Goal: Task Accomplishment & Management: Use online tool/utility

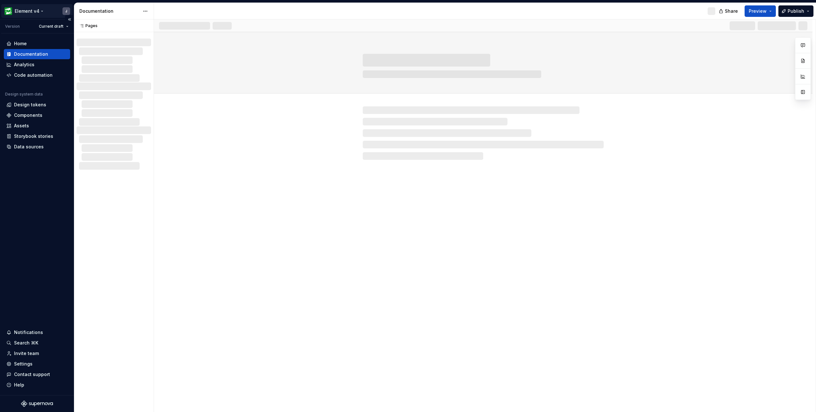
click at [38, 9] on html "Element v4 J Version Current draft Home Documentation Analytics Code automation…" at bounding box center [408, 206] width 816 height 412
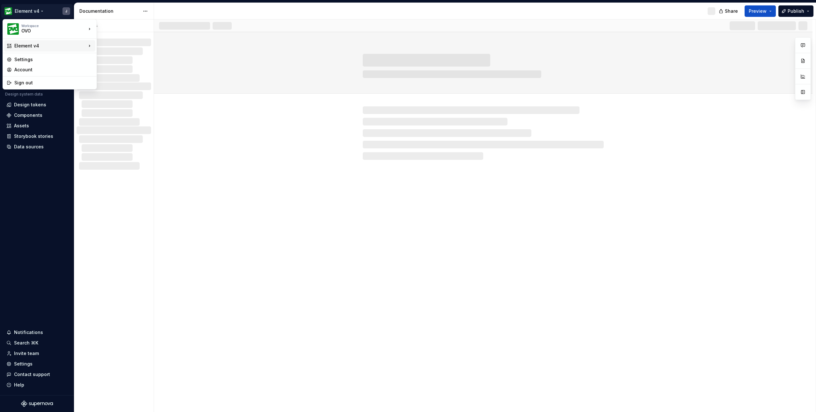
click at [51, 45] on div "Element v4" at bounding box center [50, 46] width 72 height 6
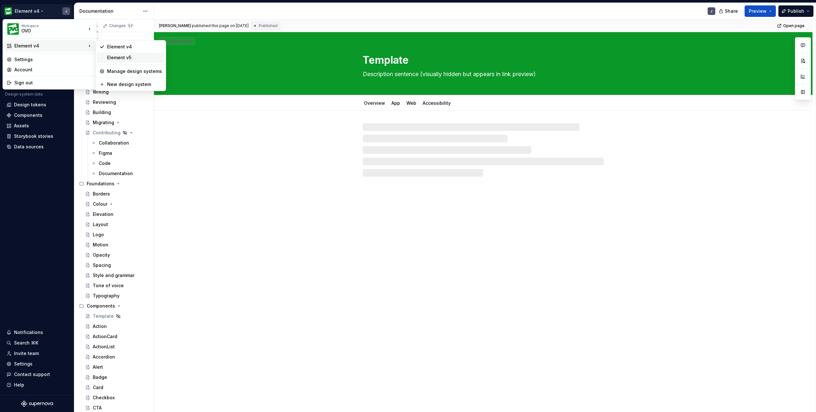
type textarea "*"
click at [120, 57] on div "Element v5" at bounding box center [134, 57] width 55 height 6
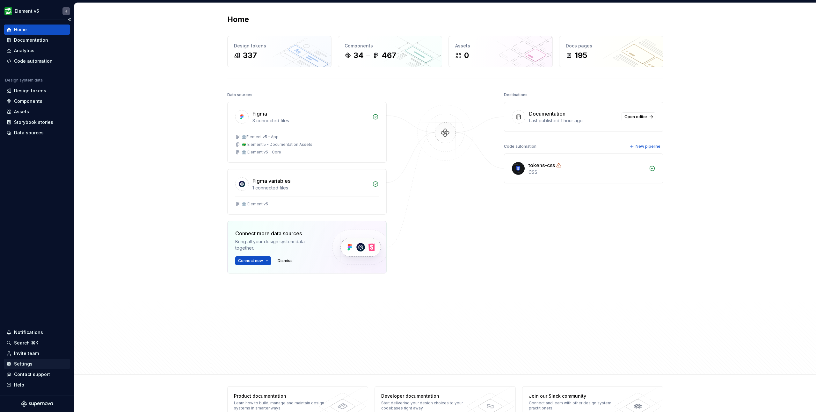
click at [36, 364] on div "Settings" at bounding box center [36, 364] width 61 height 6
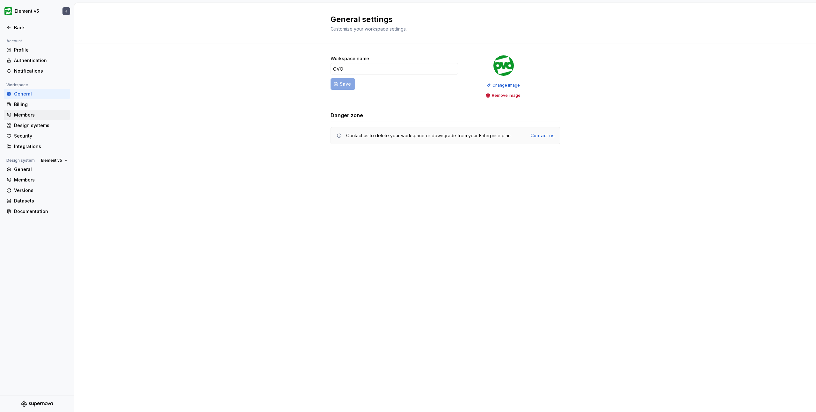
click at [34, 115] on div "Members" at bounding box center [41, 115] width 54 height 6
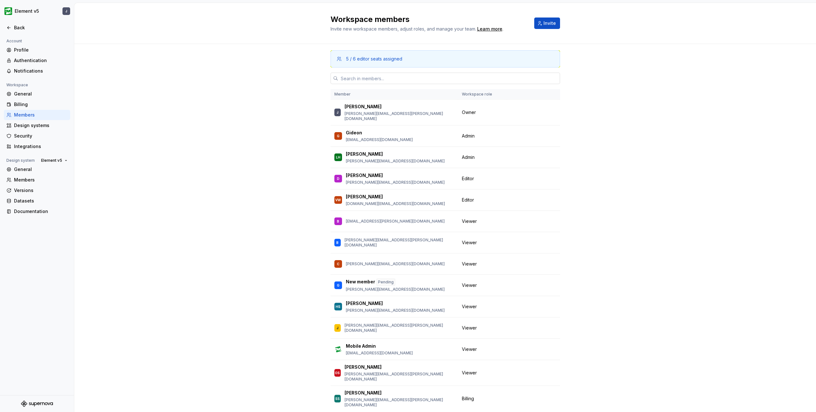
click at [428, 80] on input "text" at bounding box center [449, 78] width 222 height 11
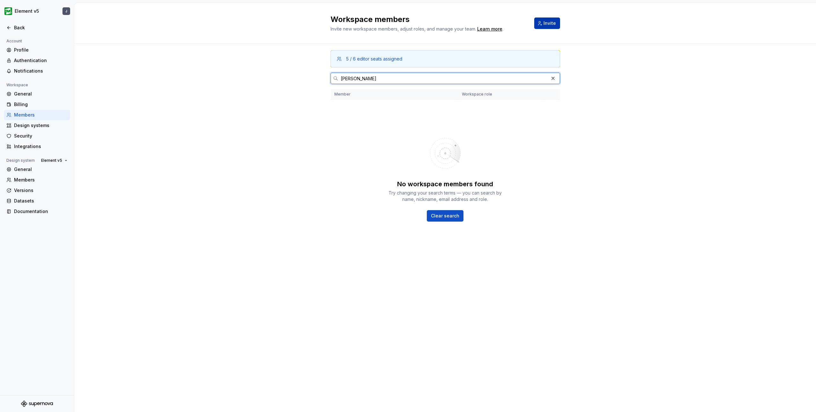
type input "[PERSON_NAME]"
click at [546, 25] on span "Invite" at bounding box center [549, 23] width 12 height 6
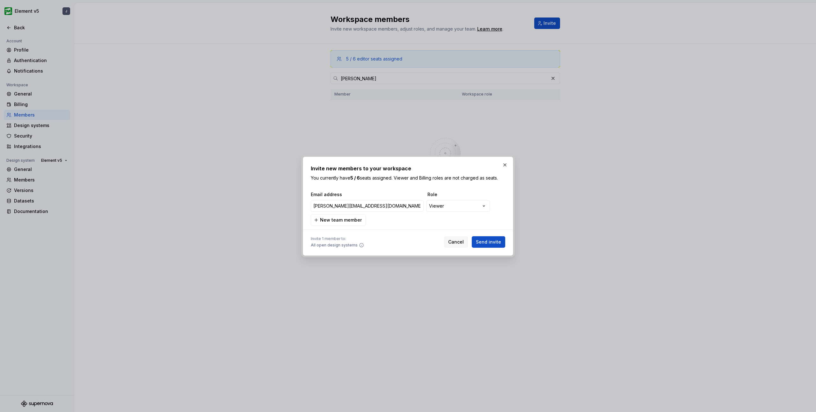
type input "[PERSON_NAME][EMAIL_ADDRESS][DOMAIN_NAME]"
click at [451, 212] on div "**********" at bounding box center [406, 206] width 194 height 14
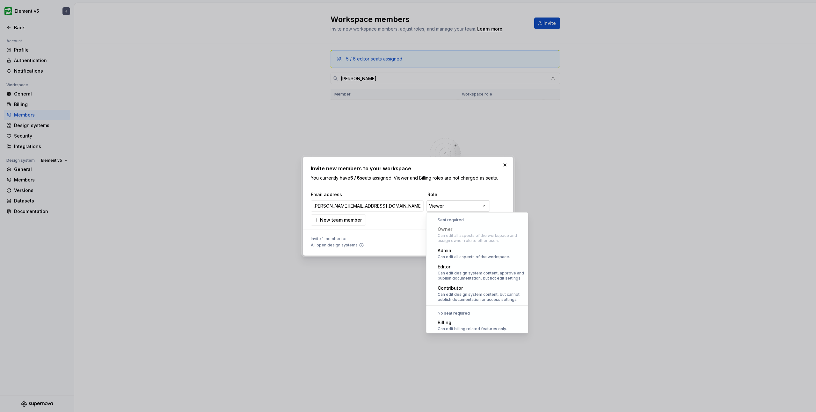
click at [455, 205] on div "**********" at bounding box center [408, 206] width 816 height 412
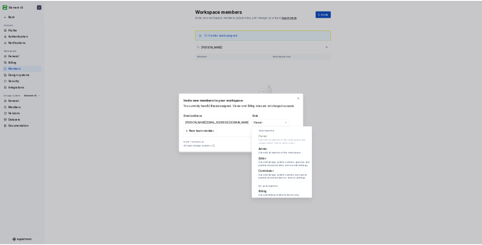
scroll to position [18, 0]
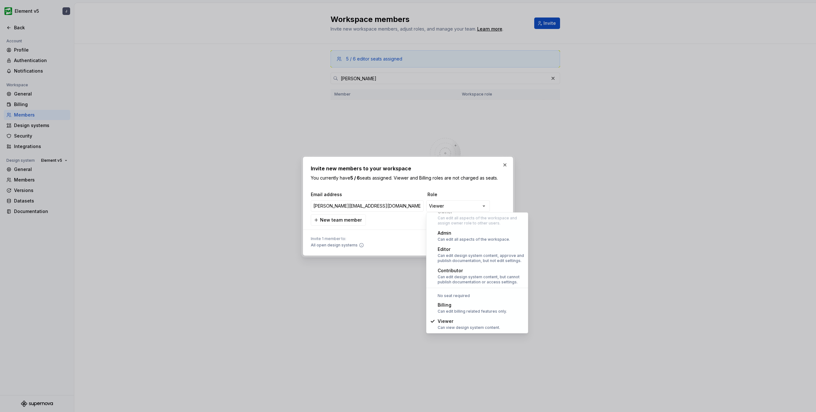
select select "*******"
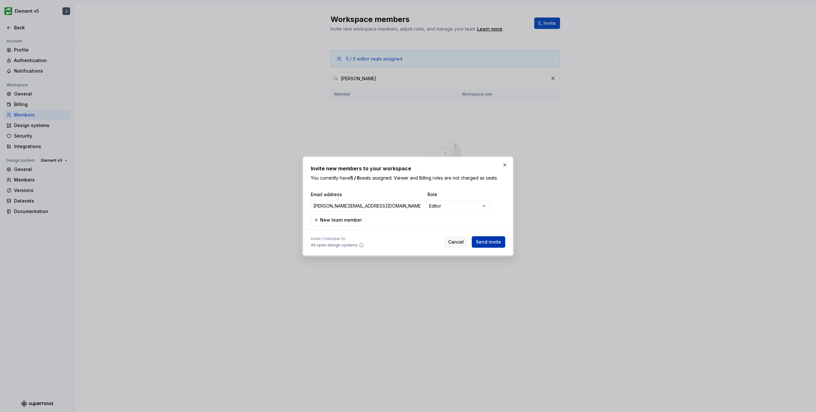
click at [497, 244] on span "Send invite" at bounding box center [488, 242] width 25 height 6
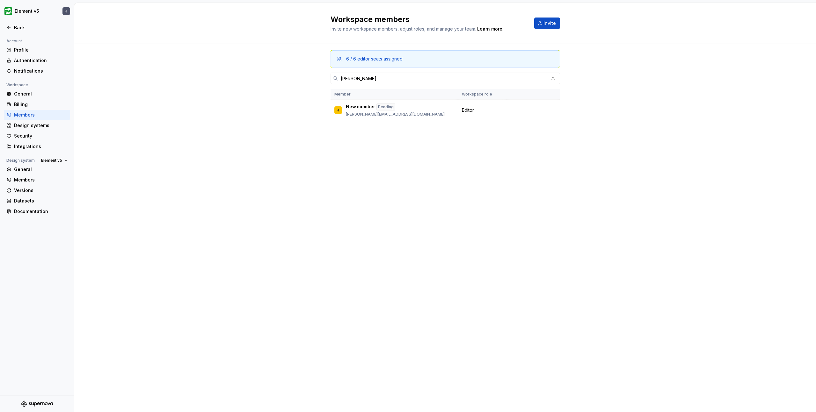
click at [241, 210] on div "Workspace members Invite new workspace members, adjust roles, and manage your t…" at bounding box center [444, 207] width 741 height 409
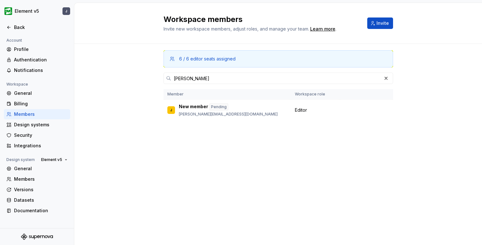
click at [160, 158] on div "Workspace members Invite new workspace members, adjust roles, and manage your t…" at bounding box center [277, 124] width 407 height 242
click at [386, 78] on button "button" at bounding box center [385, 78] width 9 height 9
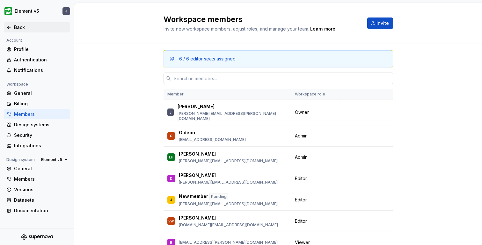
click at [9, 25] on icon at bounding box center [8, 27] width 5 height 5
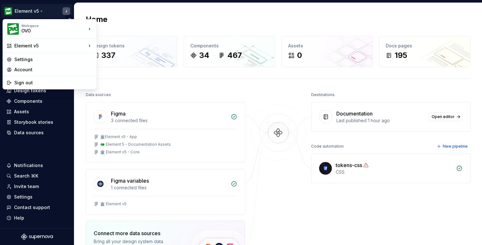
click at [41, 10] on html "Element v5 J Home Documentation Analytics Code automation Design system data De…" at bounding box center [241, 122] width 482 height 245
click at [103, 11] on html "Element v5 J Home Documentation Analytics Code automation Design system data De…" at bounding box center [241, 122] width 482 height 245
click at [37, 11] on html "Element v5 J Home Documentation Analytics Code automation Design system data De…" at bounding box center [241, 122] width 482 height 245
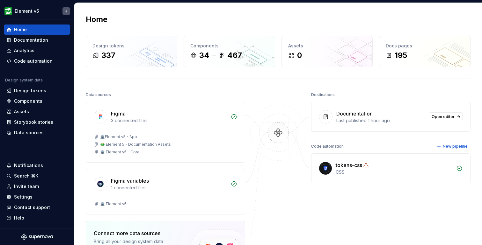
click at [119, 10] on html "Element v5 J Home Documentation Analytics Code automation Design system data De…" at bounding box center [241, 122] width 482 height 245
click at [52, 40] on div "Documentation" at bounding box center [36, 40] width 61 height 6
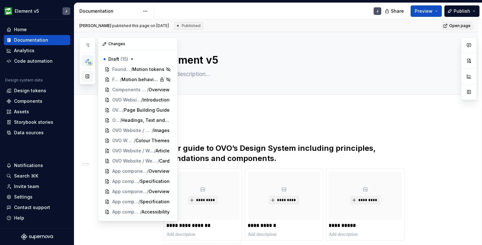
click at [87, 78] on button "button" at bounding box center [87, 76] width 11 height 11
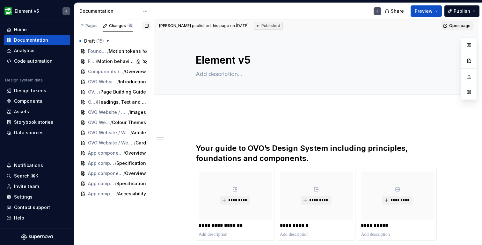
click at [147, 26] on button "button" at bounding box center [146, 25] width 9 height 9
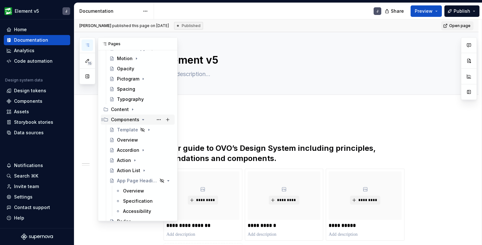
scroll to position [122, 0]
click at [141, 120] on icon "Page tree" at bounding box center [142, 120] width 5 height 5
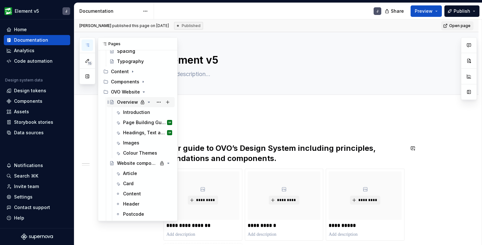
scroll to position [166, 0]
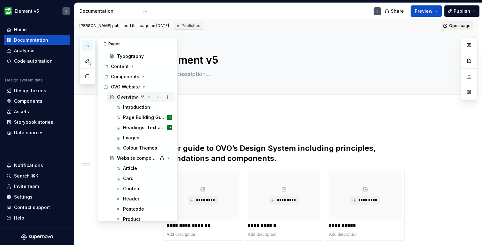
click at [127, 97] on div "Overview" at bounding box center [127, 97] width 21 height 6
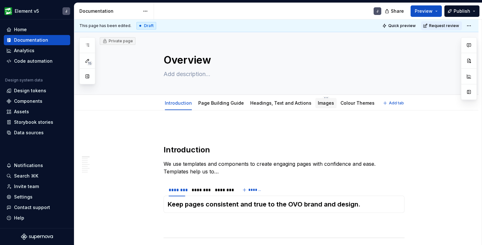
click at [320, 106] on div "Images" at bounding box center [326, 103] width 16 height 6
click at [321, 104] on link "Images" at bounding box center [326, 102] width 16 height 5
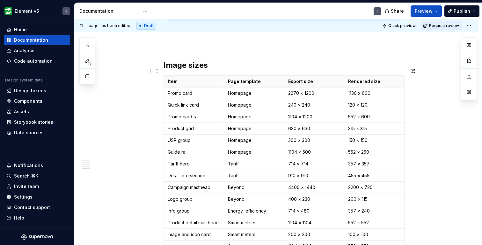
scroll to position [1175, 0]
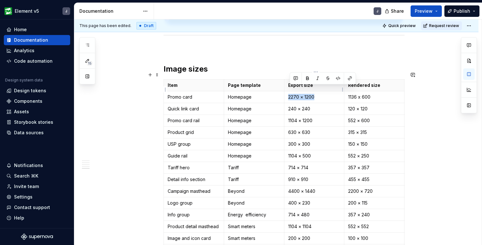
drag, startPoint x: 290, startPoint y: 89, endPoint x: 321, endPoint y: 89, distance: 31.2
click at [321, 94] on p "2270 × 1200" at bounding box center [314, 97] width 52 height 6
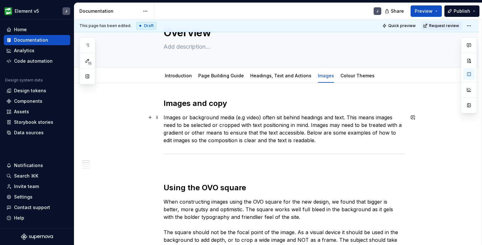
scroll to position [55, 0]
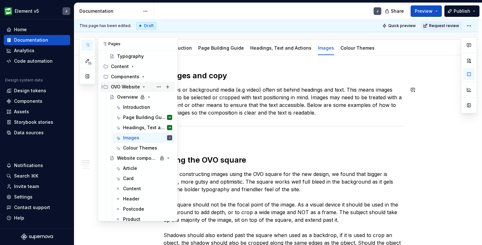
click at [129, 86] on div "OVO Website" at bounding box center [125, 87] width 29 height 6
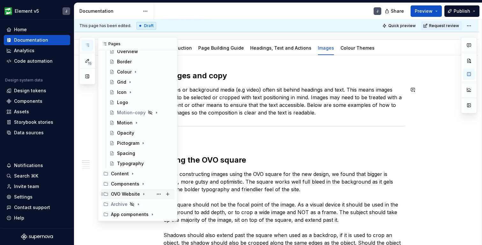
scroll to position [59, 0]
click at [171, 195] on button "Page tree" at bounding box center [167, 194] width 9 height 9
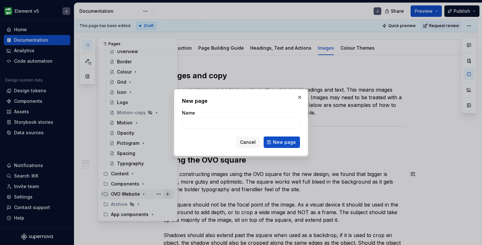
type textarea "*"
type input "[PERSON_NAME]"
click at [283, 142] on span "New page" at bounding box center [284, 142] width 23 height 6
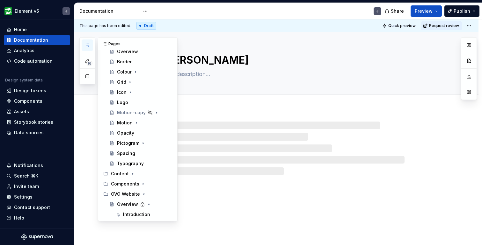
click at [89, 46] on icon "button" at bounding box center [87, 45] width 5 height 5
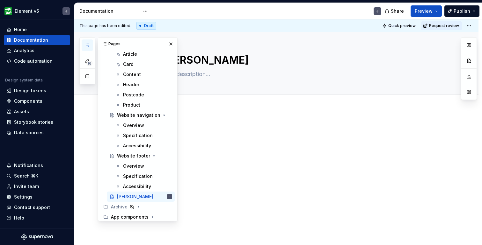
scroll to position [283, 0]
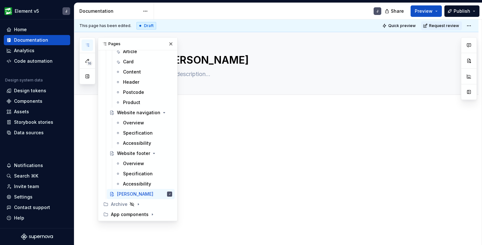
click at [218, 156] on div at bounding box center [276, 169] width 404 height 121
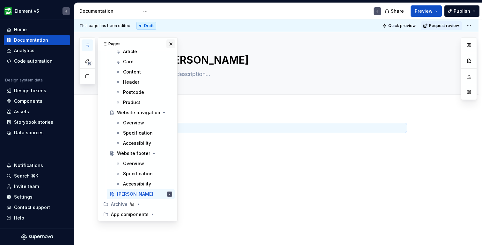
click at [172, 43] on button "button" at bounding box center [170, 44] width 9 height 9
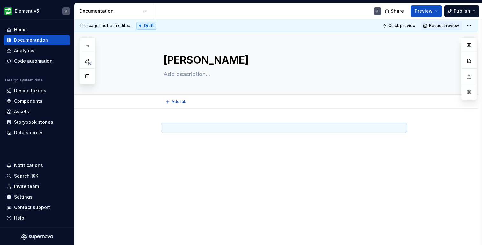
type textarea "*"
click at [178, 102] on span "Add tab" at bounding box center [178, 101] width 15 height 5
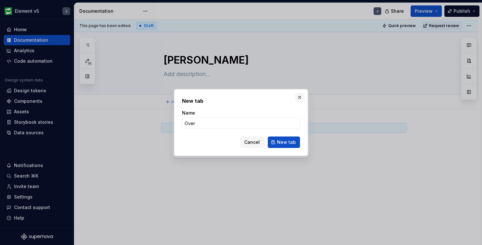
type input "Over"
click at [300, 97] on button "button" at bounding box center [299, 97] width 9 height 9
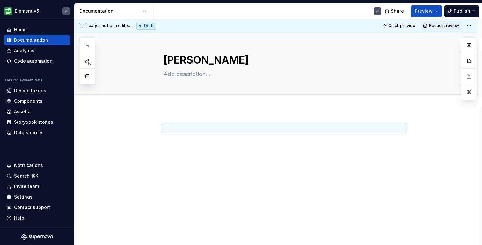
type textarea "*"
click at [178, 104] on span "Add tab" at bounding box center [178, 101] width 15 height 5
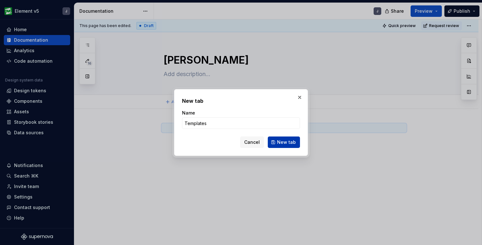
type input "Templates"
click at [289, 142] on span "New tab" at bounding box center [286, 142] width 19 height 6
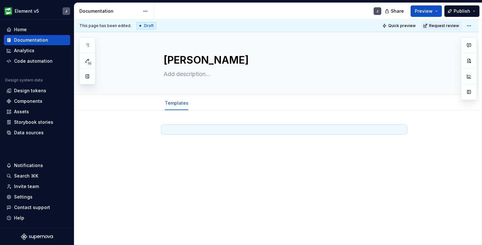
click at [202, 131] on p at bounding box center [283, 130] width 241 height 8
type textarea "*"
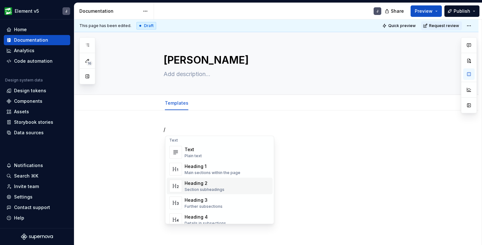
scroll to position [0, 0]
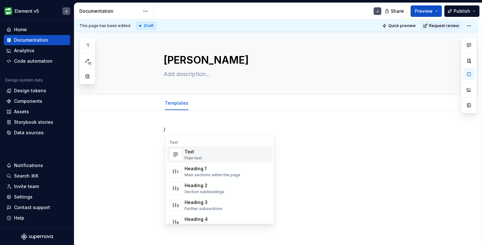
click at [179, 129] on p "/" at bounding box center [283, 130] width 241 height 8
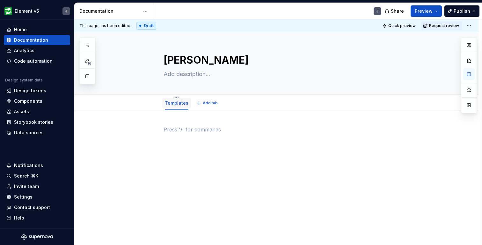
click at [182, 104] on link "Templates" at bounding box center [177, 102] width 24 height 5
click at [178, 97] on html "Element v5 J Home Documentation Analytics Code automation Design system data De…" at bounding box center [241, 122] width 482 height 245
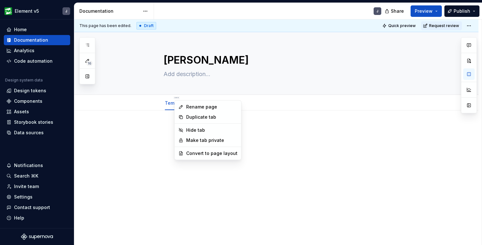
click at [163, 131] on html "Element v5 J Home Documentation Analytics Code automation Design system data De…" at bounding box center [241, 122] width 482 height 245
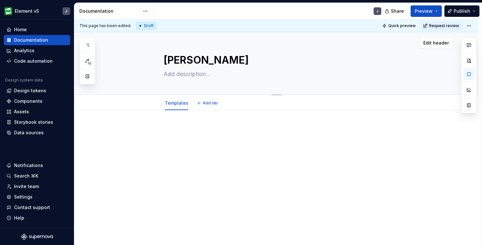
click at [196, 62] on textarea "[PERSON_NAME]" at bounding box center [282, 60] width 241 height 15
type textarea "*"
type textarea "M"
type textarea "*"
type textarea "Ma"
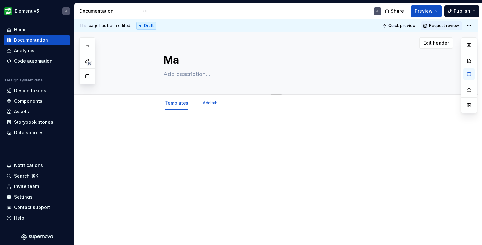
type textarea "*"
type textarea "Mas"
type textarea "*"
type textarea "Mast"
type textarea "*"
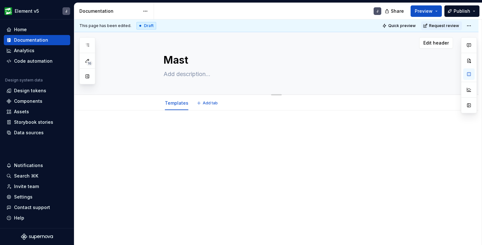
type textarea "Masth"
type textarea "*"
type textarea "Masthe"
type textarea "*"
type textarea "Masthea"
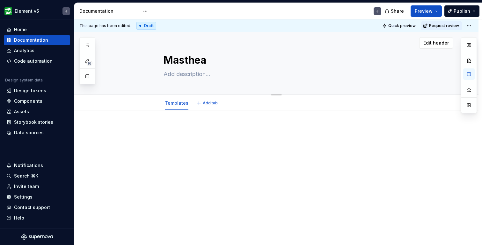
type textarea "*"
type textarea "Mastheads"
type textarea "*"
type textarea "P"
type textarea "*"
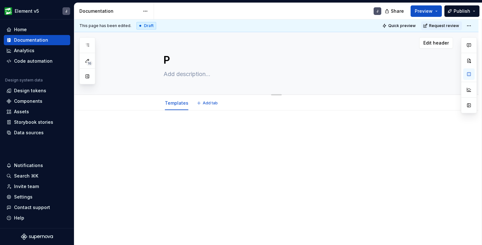
type textarea "Pa"
type textarea "*"
type textarea "Pag"
type textarea "*"
type textarea "Page"
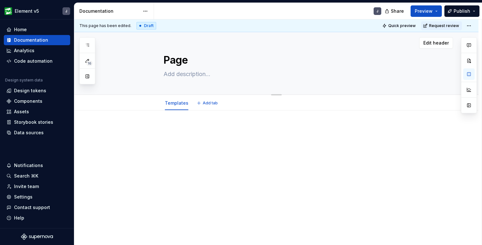
type textarea "*"
type textarea "Page"
type textarea "*"
type textarea "Page t"
type textarea "*"
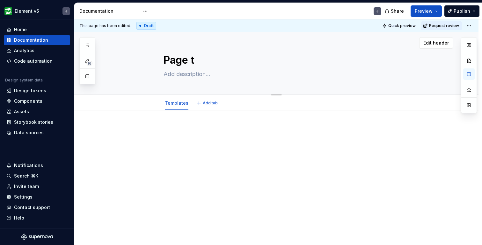
type textarea "Page"
type textarea "*"
type textarea "Page T"
type textarea "*"
type textarea "Page Te"
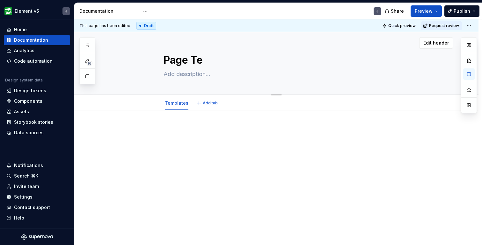
type textarea "*"
type textarea "Page Tem"
type textarea "*"
type textarea "Page Temp"
type textarea "*"
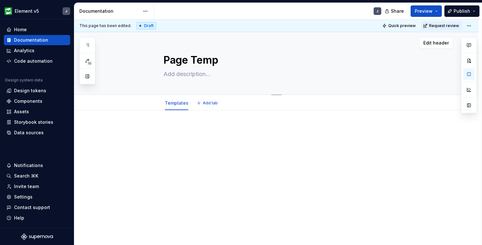
type textarea "Page Templ"
type textarea "*"
type textarea "Page Templa"
type textarea "*"
type textarea "Page Templat"
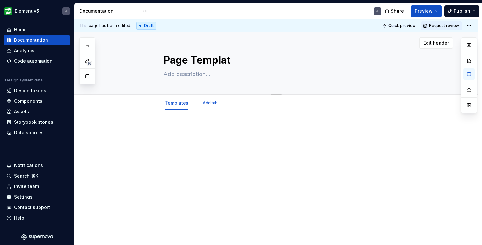
type textarea "*"
type textarea "Page Template"
type textarea "*"
type textarea "Page Templates"
type textarea "*"
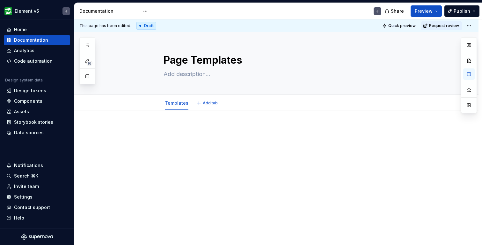
type textarea "Page Templates"
click at [177, 96] on div "Templates Add tab" at bounding box center [276, 103] width 404 height 16
click at [177, 97] on html "Element v5 J Home Documentation Analytics Code automation Design system data De…" at bounding box center [241, 122] width 482 height 245
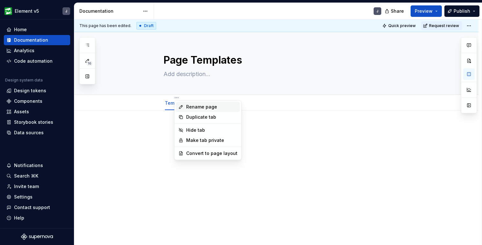
click at [188, 108] on div "Rename page" at bounding box center [211, 107] width 51 height 6
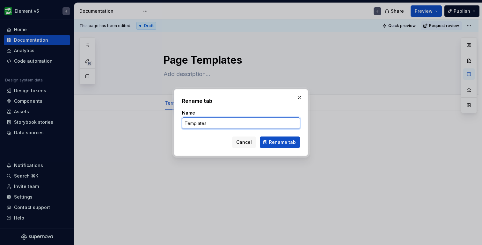
drag, startPoint x: 225, startPoint y: 123, endPoint x: 171, endPoint y: 123, distance: 53.5
click at [171, 123] on div "Rename tab Name Templates Cancel Rename tab" at bounding box center [241, 122] width 482 height 245
type textarea "*"
type input "Homepage"
type textarea "*"
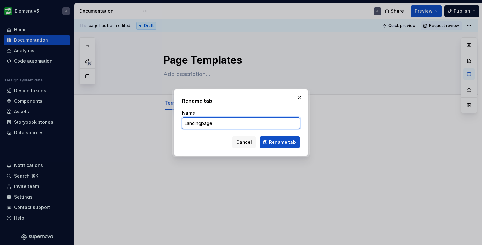
click at [201, 123] on input "Landingpage" at bounding box center [241, 123] width 118 height 11
type input "Landing page"
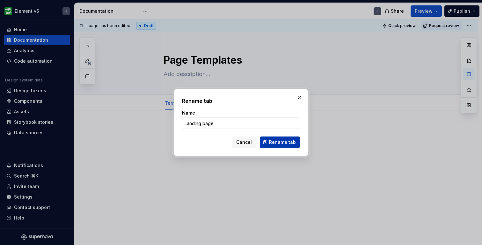
click at [280, 142] on span "Rename tab" at bounding box center [282, 142] width 27 height 6
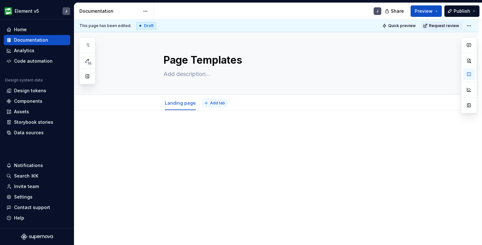
click at [219, 104] on span "Add tab" at bounding box center [217, 103] width 15 height 5
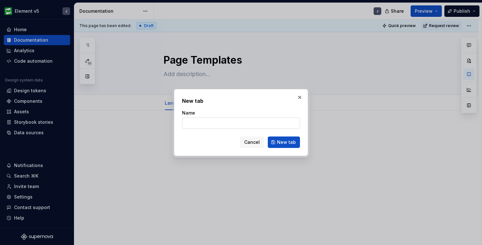
type textarea "*"
type input "Campaign"
click at [284, 144] on span "New tab" at bounding box center [286, 142] width 19 height 6
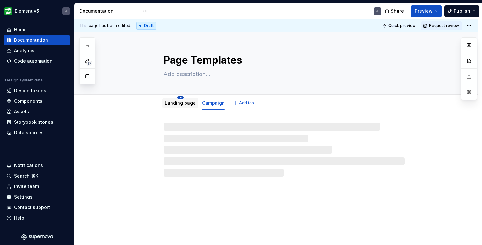
click at [180, 97] on html "Element v5 J Home Documentation Analytics Code automation Design system data De…" at bounding box center [241, 122] width 482 height 245
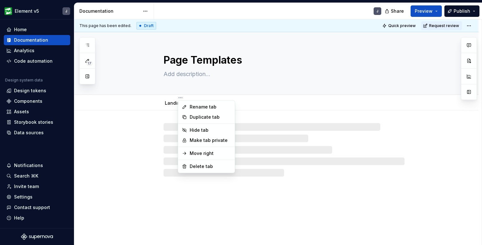
type textarea "*"
click at [194, 106] on div "Rename tab" at bounding box center [210, 107] width 41 height 6
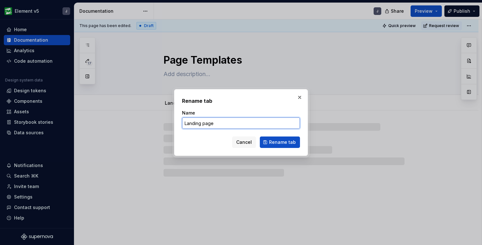
click at [231, 125] on input "Landing page" at bounding box center [241, 123] width 118 height 11
type input "Landing"
type textarea "*"
type input "Landing"
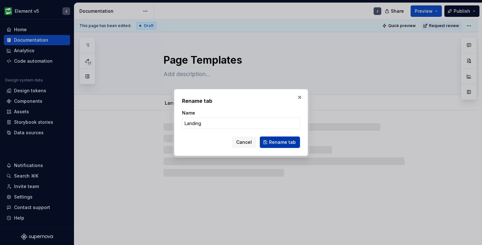
click at [284, 142] on span "Rename tab" at bounding box center [282, 142] width 27 height 6
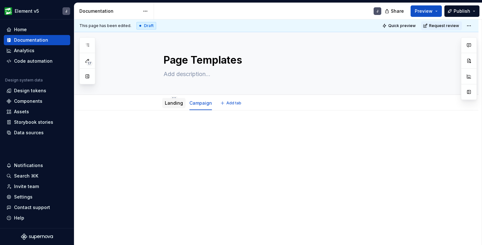
click at [176, 104] on link "Landing" at bounding box center [174, 102] width 18 height 5
click at [175, 97] on html "Element v5 J Home Documentation Analytics Code automation Design system data De…" at bounding box center [241, 122] width 482 height 245
click at [154, 125] on html "Element v5 J Home Documentation Analytics Code automation Design system data De…" at bounding box center [241, 122] width 482 height 245
type textarea "*"
click at [190, 131] on p at bounding box center [283, 130] width 241 height 8
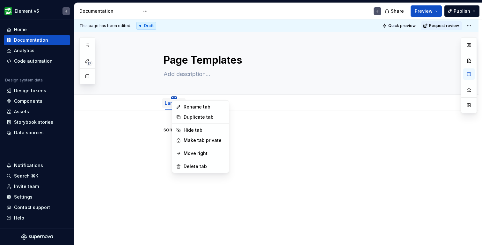
click at [175, 97] on html "Element v5 J Home Documentation Analytics Code automation Design system data De…" at bounding box center [241, 122] width 482 height 245
click at [190, 117] on div "Duplicate tab" at bounding box center [204, 117] width 41 height 6
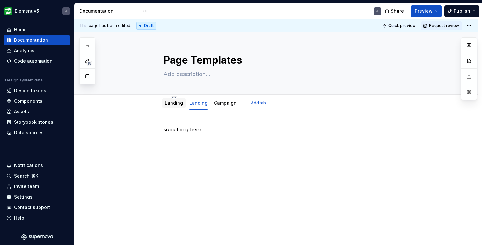
click at [176, 104] on link "Landing" at bounding box center [174, 102] width 18 height 5
click at [198, 106] on div "Landing" at bounding box center [198, 103] width 18 height 8
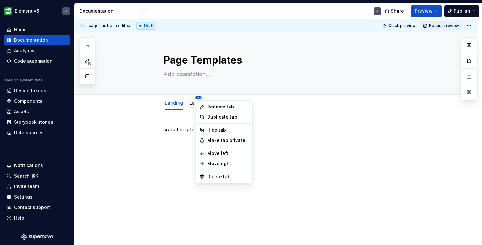
click at [199, 97] on html "Element v5 J Home Documentation Analytics Code automation Design system data De…" at bounding box center [241, 122] width 482 height 245
click at [223, 176] on div "Delete tab" at bounding box center [227, 177] width 41 height 6
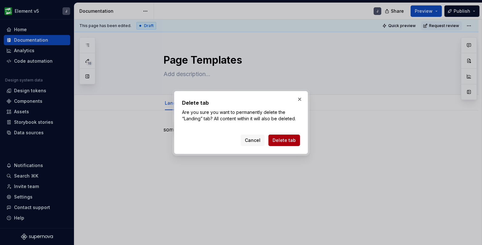
click at [290, 137] on span "Delete tab" at bounding box center [283, 140] width 23 height 6
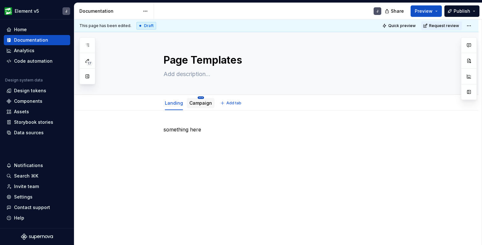
click at [201, 97] on html "Element v5 J Home Documentation Analytics Code automation Design system data De…" at bounding box center [241, 122] width 482 height 245
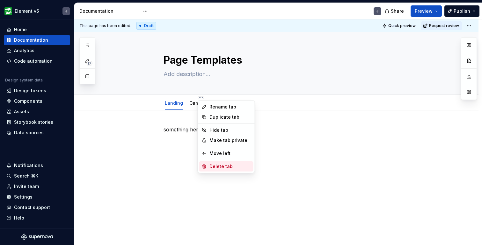
click at [226, 168] on div "Delete tab" at bounding box center [229, 166] width 41 height 6
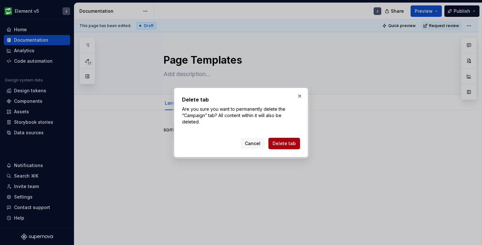
click at [290, 144] on span "Delete tab" at bounding box center [283, 143] width 23 height 6
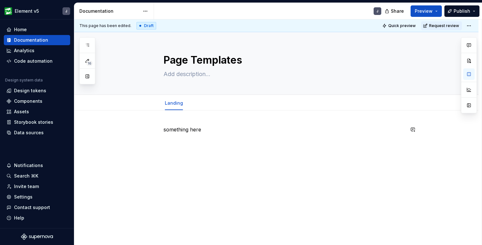
click at [184, 145] on div "something here" at bounding box center [283, 138] width 241 height 24
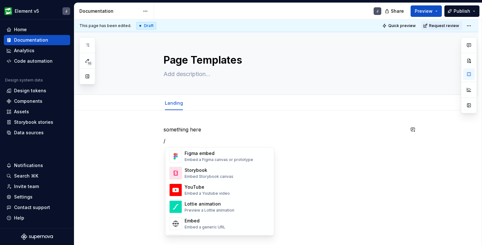
scroll to position [316, 0]
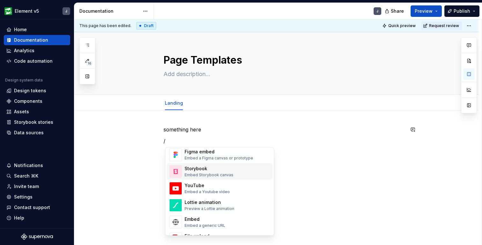
click at [211, 175] on div "Embed Storybook canvas" at bounding box center [208, 175] width 49 height 5
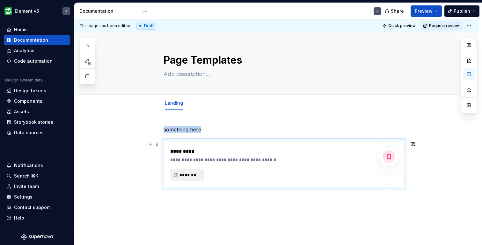
click at [198, 176] on span "*********" at bounding box center [189, 175] width 21 height 6
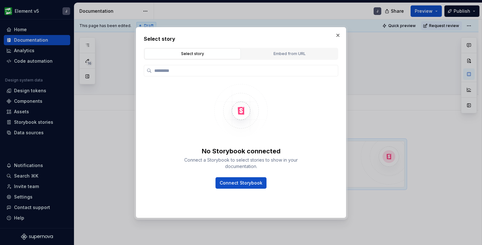
click at [341, 30] on div "Select story Select story Embed from URL No Storybook connected Connect a Story…" at bounding box center [241, 122] width 210 height 191
click at [339, 33] on button "button" at bounding box center [337, 35] width 9 height 9
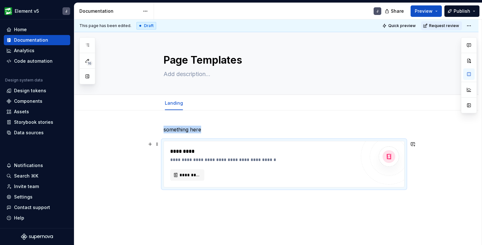
click at [254, 174] on div "*********" at bounding box center [262, 174] width 185 height 11
click at [191, 151] on div "*********" at bounding box center [262, 152] width 185 height 8
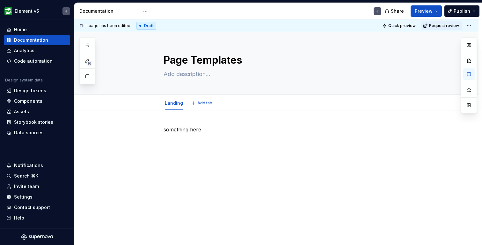
type textarea "*"
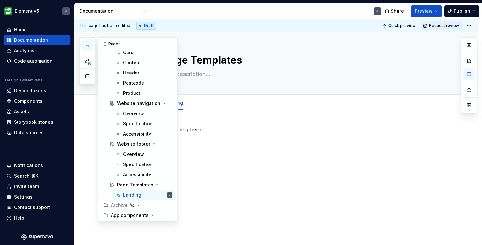
scroll to position [293, 0]
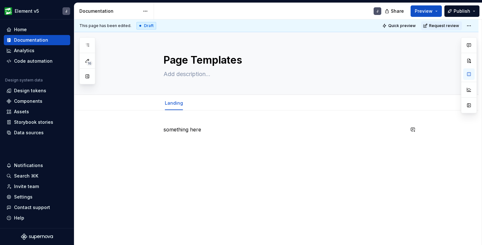
click at [246, 140] on div "something here" at bounding box center [283, 138] width 241 height 24
click at [28, 196] on div "Settings" at bounding box center [23, 197] width 18 height 6
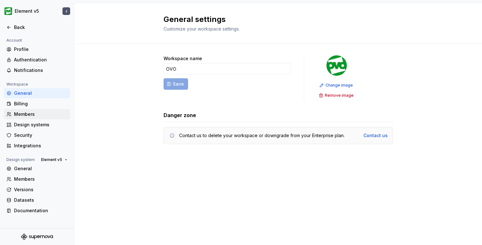
click at [27, 114] on div "Members" at bounding box center [41, 114] width 54 height 6
click at [25, 114] on div "Members" at bounding box center [41, 114] width 54 height 6
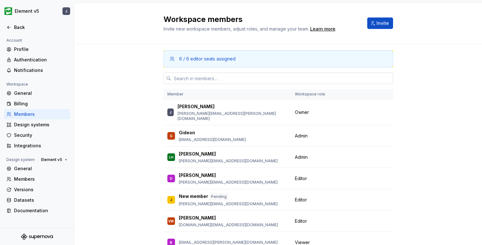
click at [211, 78] on input "text" at bounding box center [282, 78] width 222 height 11
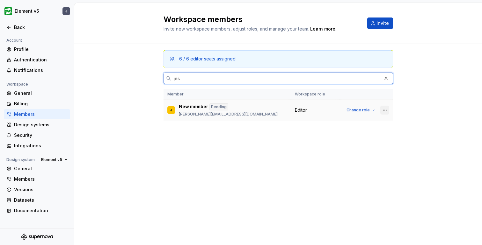
type input "jes"
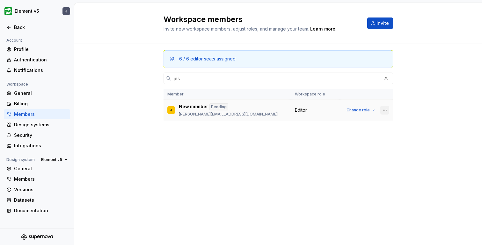
click at [388, 111] on button "button" at bounding box center [384, 110] width 9 height 9
click at [410, 111] on div "6 / 6 editor seats assigned jes Member Workspace role J New member [PERSON_NAME…" at bounding box center [277, 94] width 407 height 101
click at [387, 111] on button "button" at bounding box center [384, 110] width 9 height 9
click at [243, 141] on div "6 / 6 editor seats assigned jes Member Workspace role J New member [PERSON_NAME…" at bounding box center [277, 94] width 229 height 101
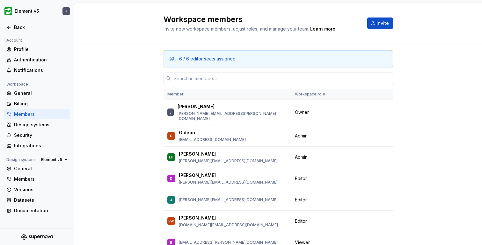
click at [226, 78] on input "text" at bounding box center [282, 78] width 222 height 11
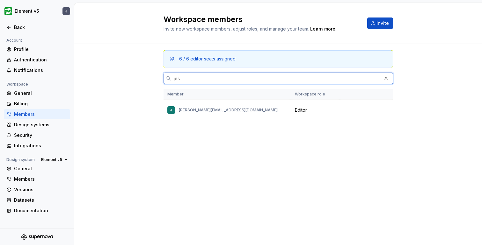
drag, startPoint x: 183, startPoint y: 82, endPoint x: 153, endPoint y: 82, distance: 30.3
click at [153, 82] on div "6 / 6 editor seats assigned jes Member Workspace role J jess.flexton@ovo.com Ed…" at bounding box center [277, 94] width 407 height 101
type input "j"
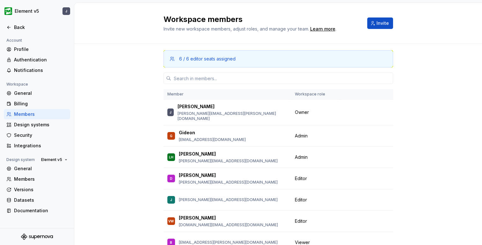
click at [7, 28] on icon at bounding box center [8, 27] width 5 height 5
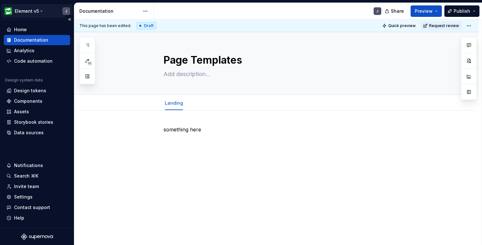
click at [37, 11] on html "Element v5 J Home Documentation Analytics Code automation Design system data De…" at bounding box center [241, 122] width 482 height 245
click at [101, 143] on html "Element v5 J Home Documentation Analytics Code automation Design system data De…" at bounding box center [241, 122] width 482 height 245
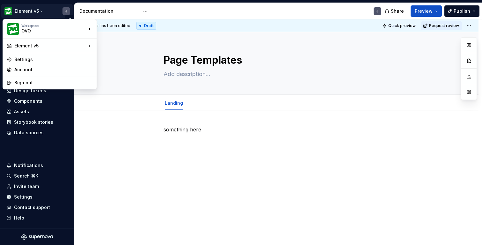
click at [34, 10] on html "Element v5 J Home Documentation Analytics Code automation Design system data De…" at bounding box center [241, 122] width 482 height 245
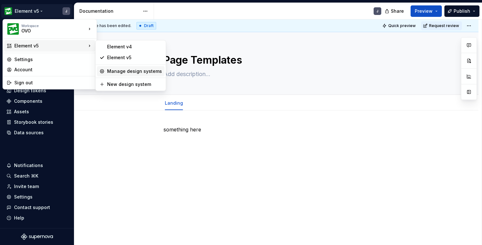
click at [140, 72] on div "Manage design systems" at bounding box center [134, 71] width 55 height 6
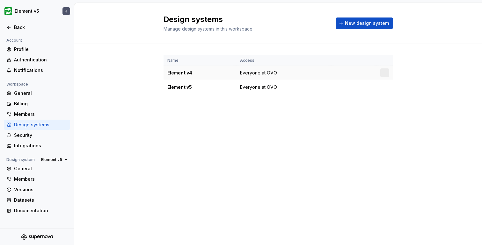
click at [385, 76] on div at bounding box center [384, 72] width 9 height 9
click at [386, 72] on html "Element v5 J Back Account Profile Authentication Notifications Workspace Genera…" at bounding box center [241, 122] width 482 height 245
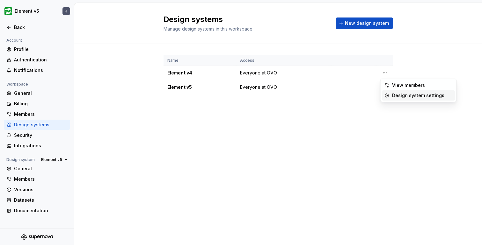
click at [393, 94] on div "Design system settings" at bounding box center [422, 95] width 61 height 6
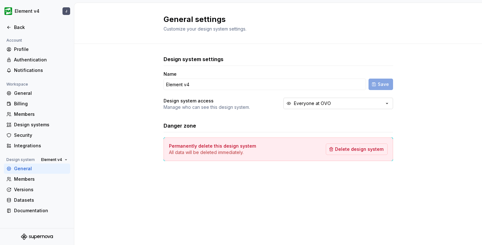
click at [316, 105] on div "Everyone at OVO" at bounding box center [312, 103] width 37 height 6
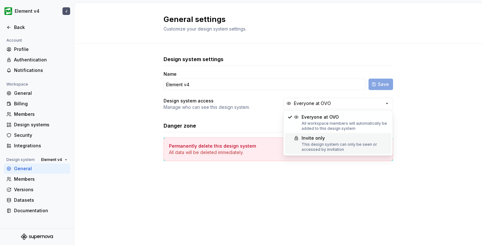
click at [314, 143] on div "This design system can only be seen or accessed by invitation" at bounding box center [344, 147] width 87 height 10
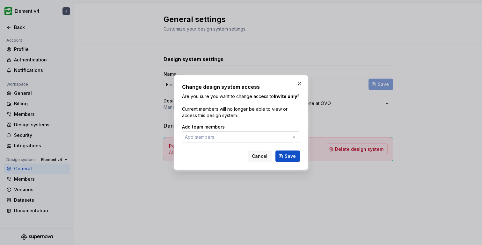
click at [248, 138] on button "Add members" at bounding box center [241, 137] width 118 height 11
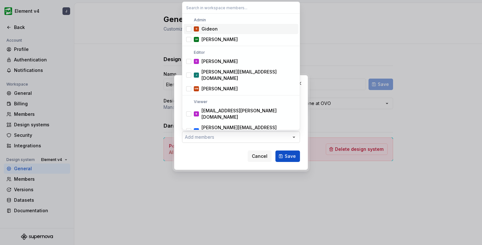
click at [249, 138] on div "Change design system access Are you sure you want to change access to Invite on…" at bounding box center [241, 122] width 482 height 245
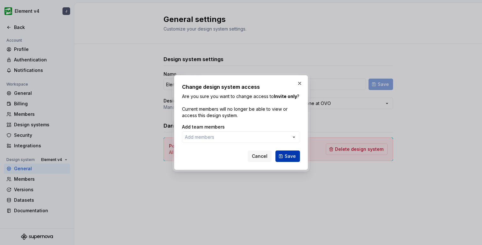
click at [298, 157] on button "Save" at bounding box center [287, 156] width 25 height 11
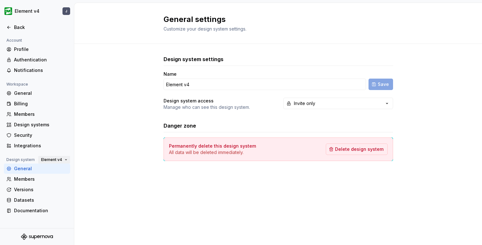
click at [65, 160] on button "Element v4" at bounding box center [54, 159] width 32 height 9
click at [181, 180] on div "Design system settings Name Element v4 Save Design system access Manage who can…" at bounding box center [277, 114] width 229 height 141
click at [38, 11] on html "Element v4 J Back Account Profile Authentication Notifications Workspace Genera…" at bounding box center [241, 122] width 482 height 245
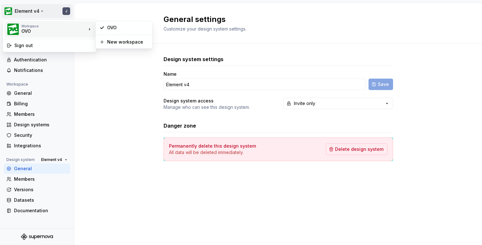
click at [78, 30] on div "Workspace OVO" at bounding box center [53, 29] width 65 height 10
click at [110, 60] on html "Element v4 J Back Account Profile Authentication Notifications Workspace Genera…" at bounding box center [241, 122] width 482 height 245
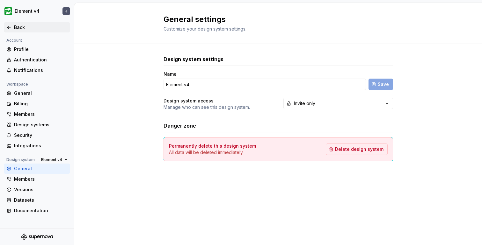
click at [7, 26] on icon at bounding box center [8, 27] width 5 height 5
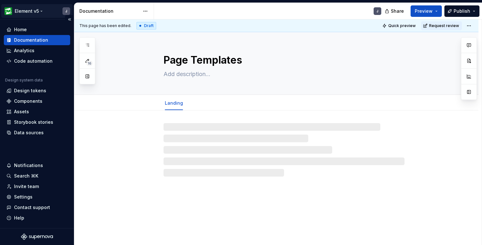
click at [37, 10] on html "Element v5 J Home Documentation Analytics Code automation Design system data De…" at bounding box center [241, 122] width 482 height 245
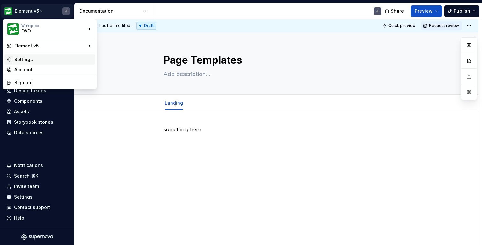
click at [53, 58] on div "Settings" at bounding box center [53, 59] width 78 height 6
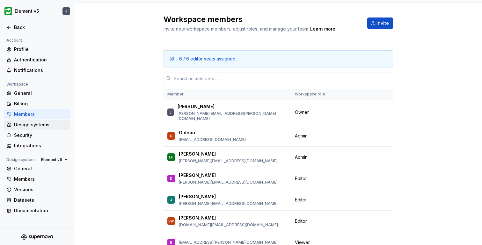
click at [43, 124] on div "Design systems" at bounding box center [41, 125] width 54 height 6
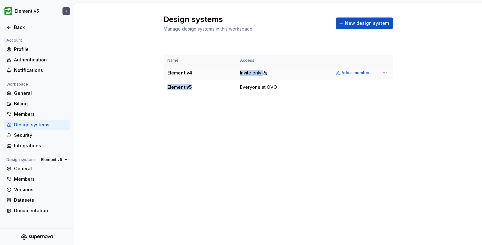
drag, startPoint x: 193, startPoint y: 89, endPoint x: 193, endPoint y: 70, distance: 18.8
click at [193, 70] on tbody "Element v4 Invite only Add a member Element v5 Everyone at OVO" at bounding box center [277, 80] width 229 height 29
click at [214, 92] on td "Element v5" at bounding box center [199, 87] width 73 height 14
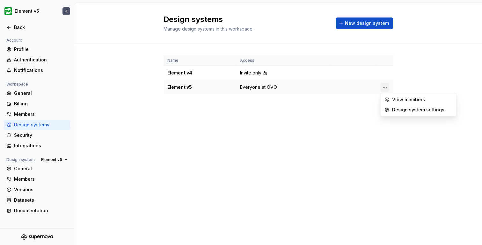
click at [385, 88] on html "Element v5 J Back Account Profile Authentication Notifications Workspace Genera…" at bounding box center [241, 122] width 482 height 245
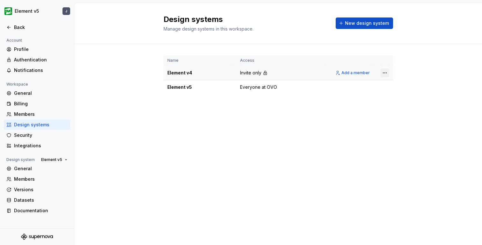
click at [388, 74] on html "Element v5 J Back Account Profile Authentication Notifications Workspace Genera…" at bounding box center [241, 122] width 482 height 245
click at [360, 74] on span "Add a member" at bounding box center [355, 72] width 28 height 5
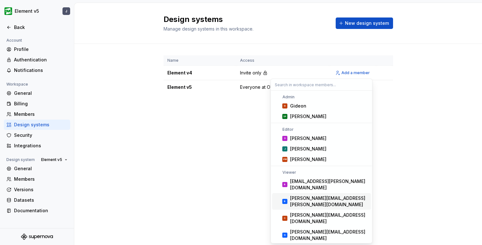
click at [238, 172] on div "Design systems Manage design systems in this workspace. New design system Name …" at bounding box center [277, 124] width 407 height 242
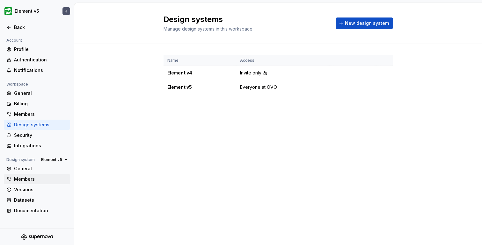
click at [27, 182] on div "Members" at bounding box center [41, 179] width 54 height 6
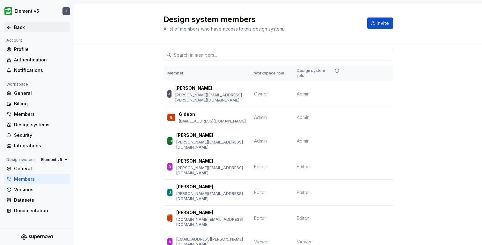
click at [19, 29] on div "Back" at bounding box center [41, 27] width 54 height 6
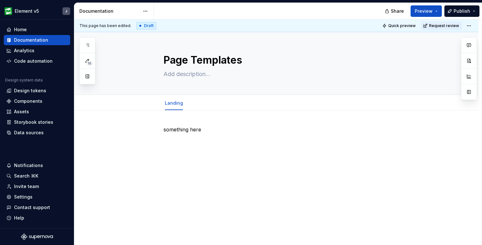
type textarea "*"
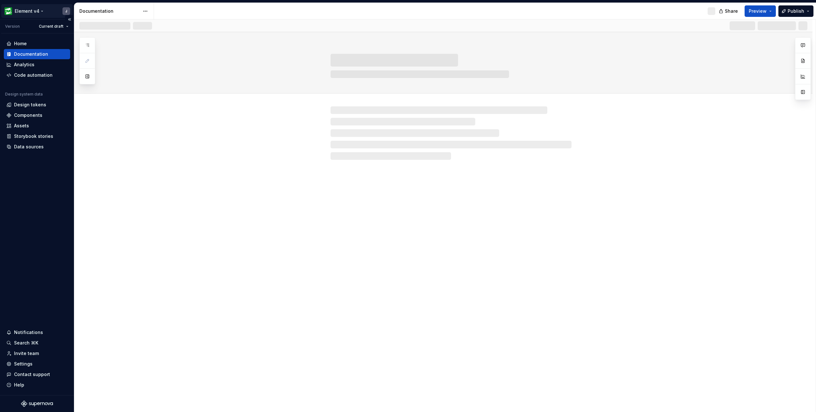
click at [39, 11] on html "Element v4 J Version Current draft Home Documentation Analytics Code automation…" at bounding box center [408, 206] width 816 height 412
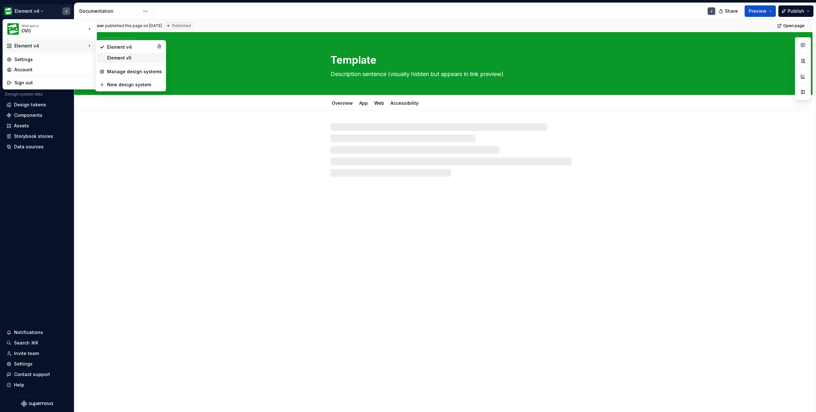
click at [133, 57] on div "Element v5" at bounding box center [134, 58] width 55 height 6
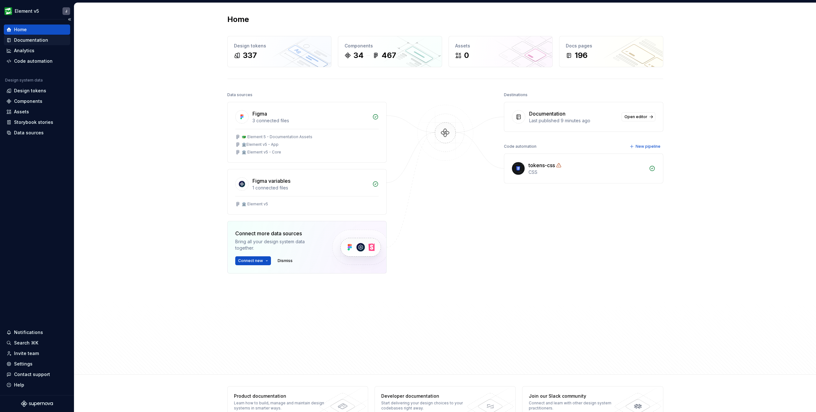
click at [32, 41] on div "Documentation" at bounding box center [31, 40] width 34 height 6
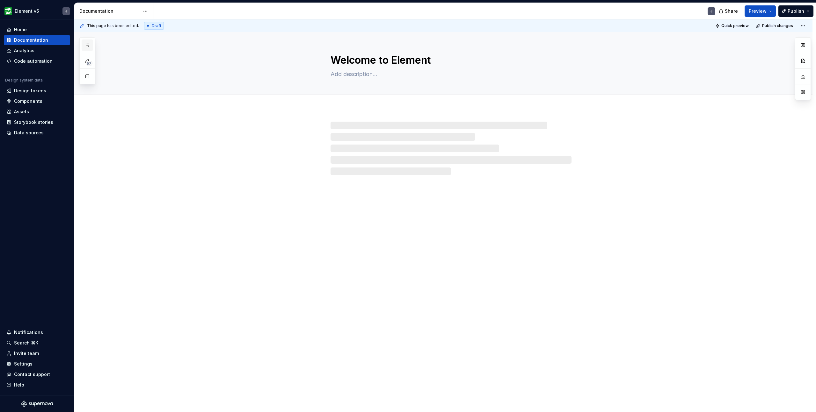
type textarea "*"
type textarea "Element v5"
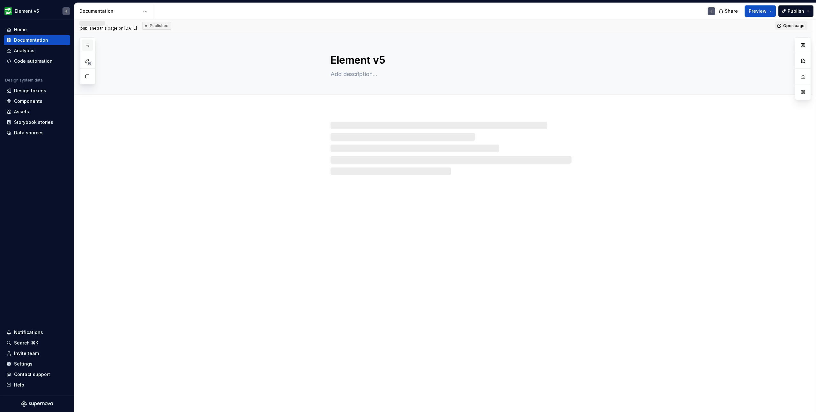
click at [88, 43] on icon "button" at bounding box center [87, 45] width 5 height 5
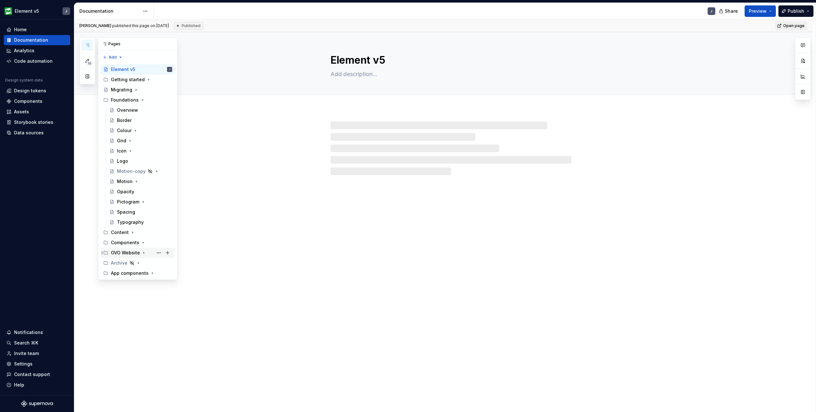
click at [143, 250] on icon "Page tree" at bounding box center [143, 252] width 5 height 5
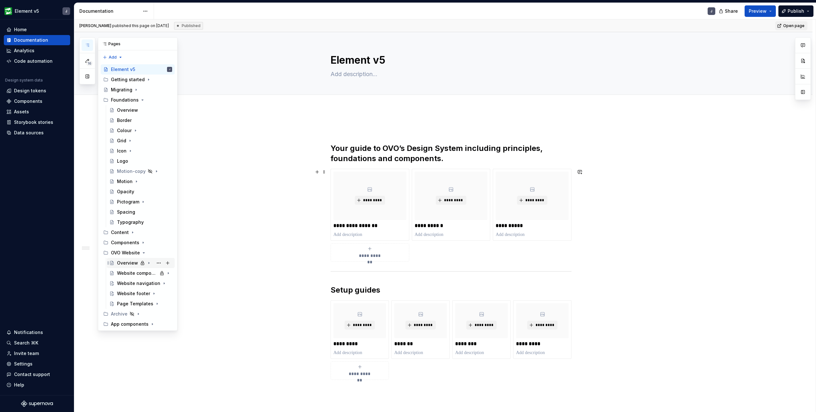
click at [149, 263] on icon "Page tree" at bounding box center [148, 263] width 5 height 5
click at [149, 284] on div "Page Building Guide" at bounding box center [138, 283] width 30 height 6
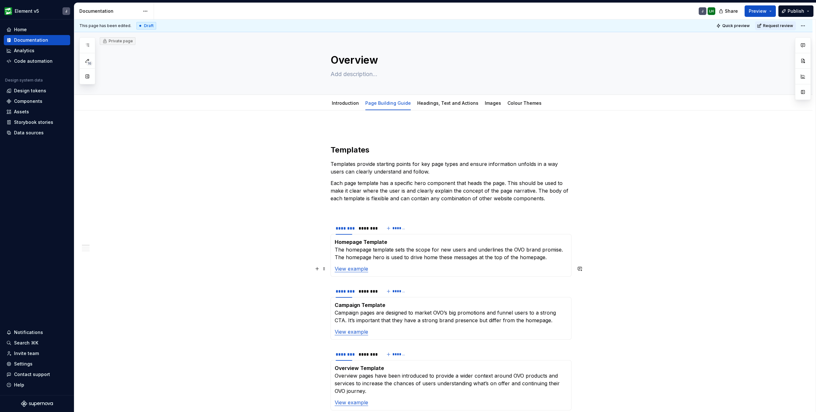
click at [352, 269] on link "View example" at bounding box center [351, 269] width 33 height 6
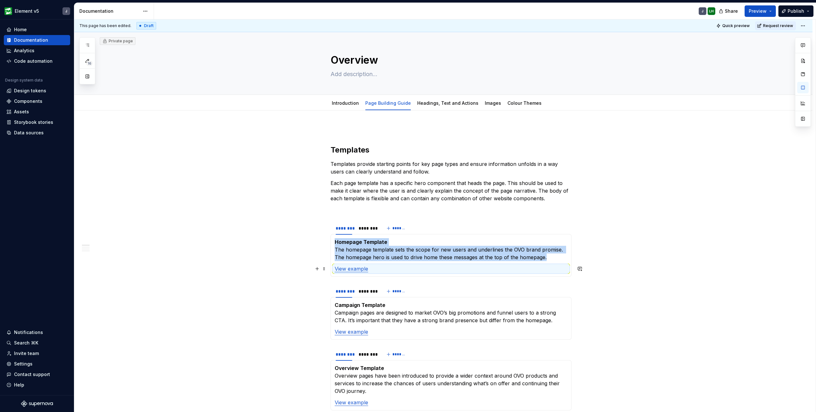
click at [359, 270] on link "View example" at bounding box center [351, 269] width 33 height 6
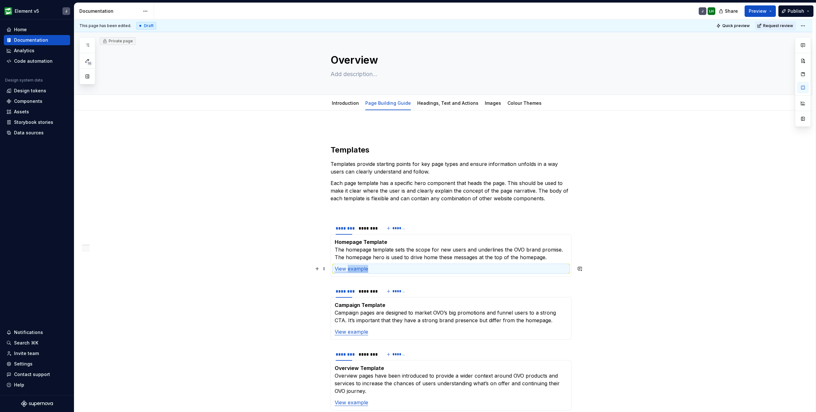
click at [359, 270] on link "View example" at bounding box center [351, 269] width 33 height 6
click at [358, 269] on link "View example" at bounding box center [351, 269] width 33 height 6
click at [373, 250] on p "Homepage Template The homepage template sets the scope for new users and underl…" at bounding box center [451, 249] width 233 height 23
click at [359, 268] on link "View example" at bounding box center [351, 269] width 33 height 6
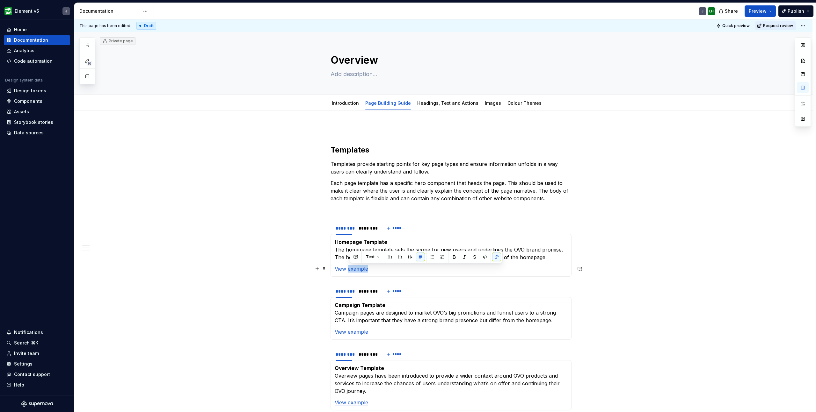
click at [350, 269] on link "View example" at bounding box center [351, 269] width 33 height 6
click at [484, 256] on button "button" at bounding box center [483, 257] width 9 height 9
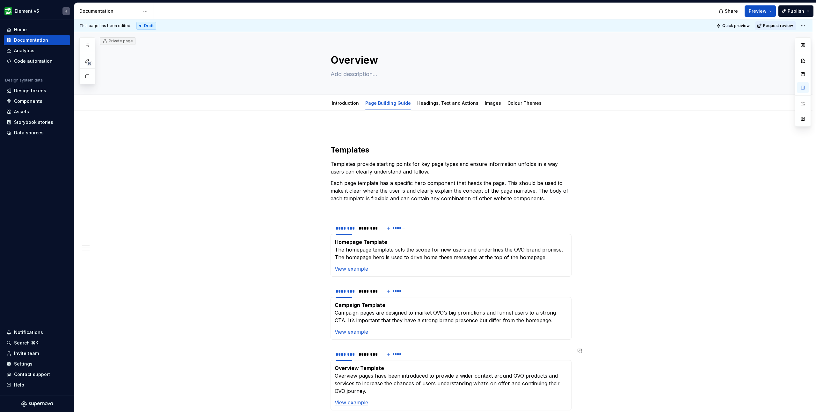
type textarea "*"
